Goal: Information Seeking & Learning: Check status

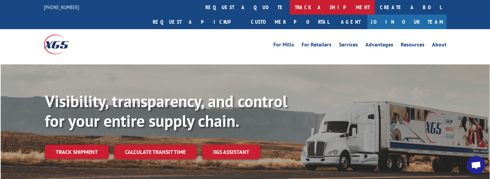
click at [290, 7] on link "track a shipment" at bounding box center [332, 7] width 85 height 15
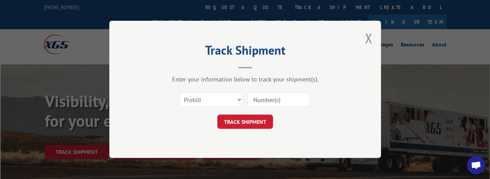
click at [252, 100] on input at bounding box center [279, 100] width 63 height 14
click at [262, 102] on input at bounding box center [279, 100] width 63 height 14
paste input "17562681"
type input "17562681"
click at [255, 117] on button "TRACK SHIPMENT" at bounding box center [245, 122] width 56 height 14
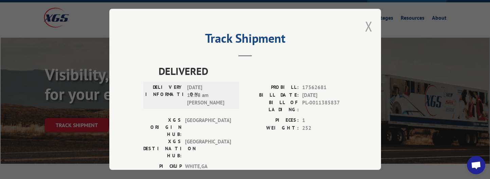
click at [368, 27] on button "Close modal" at bounding box center [368, 26] width 7 height 18
